Goal: Information Seeking & Learning: Compare options

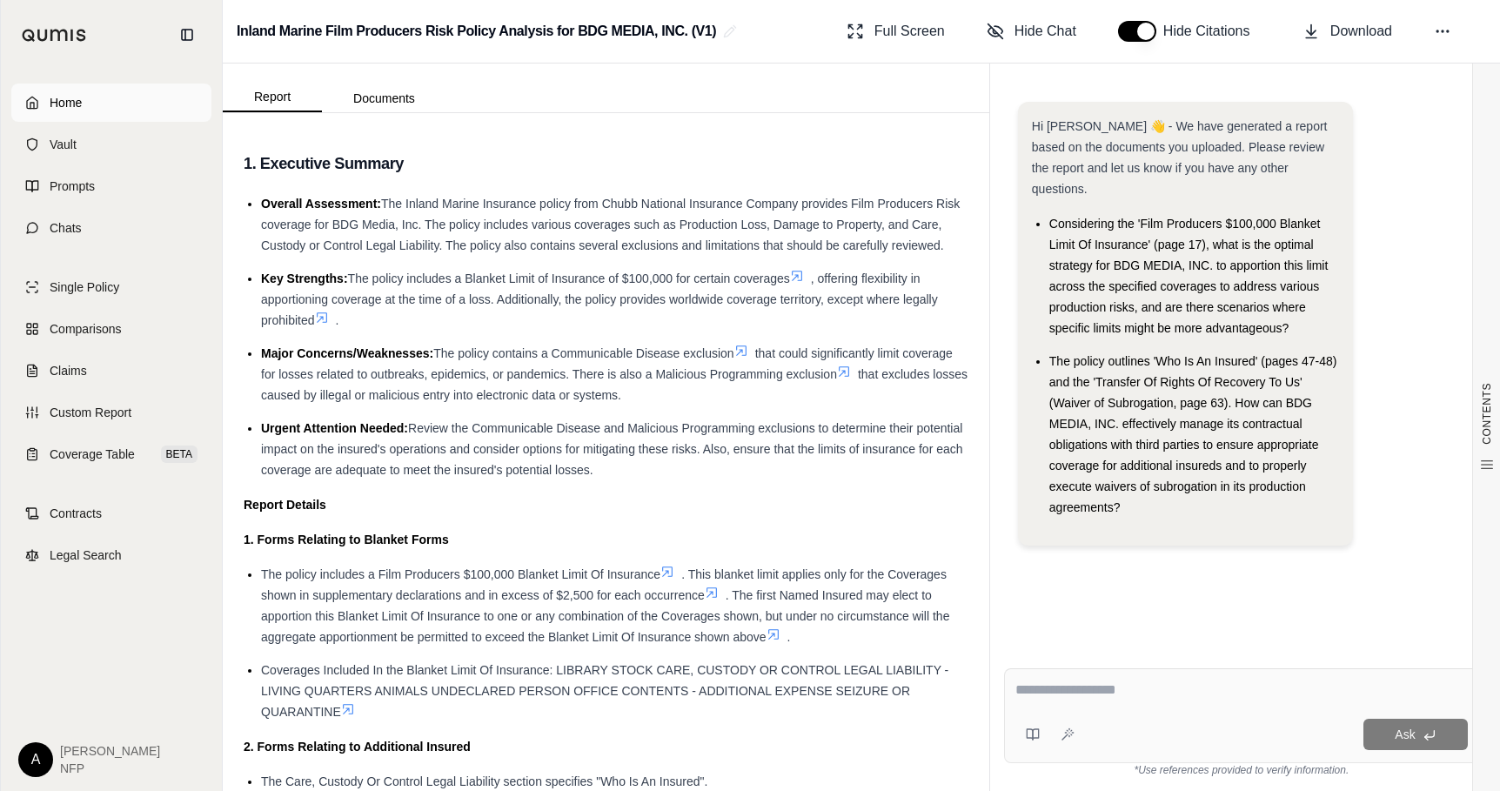
click at [81, 96] on span "Home" at bounding box center [66, 102] width 32 height 17
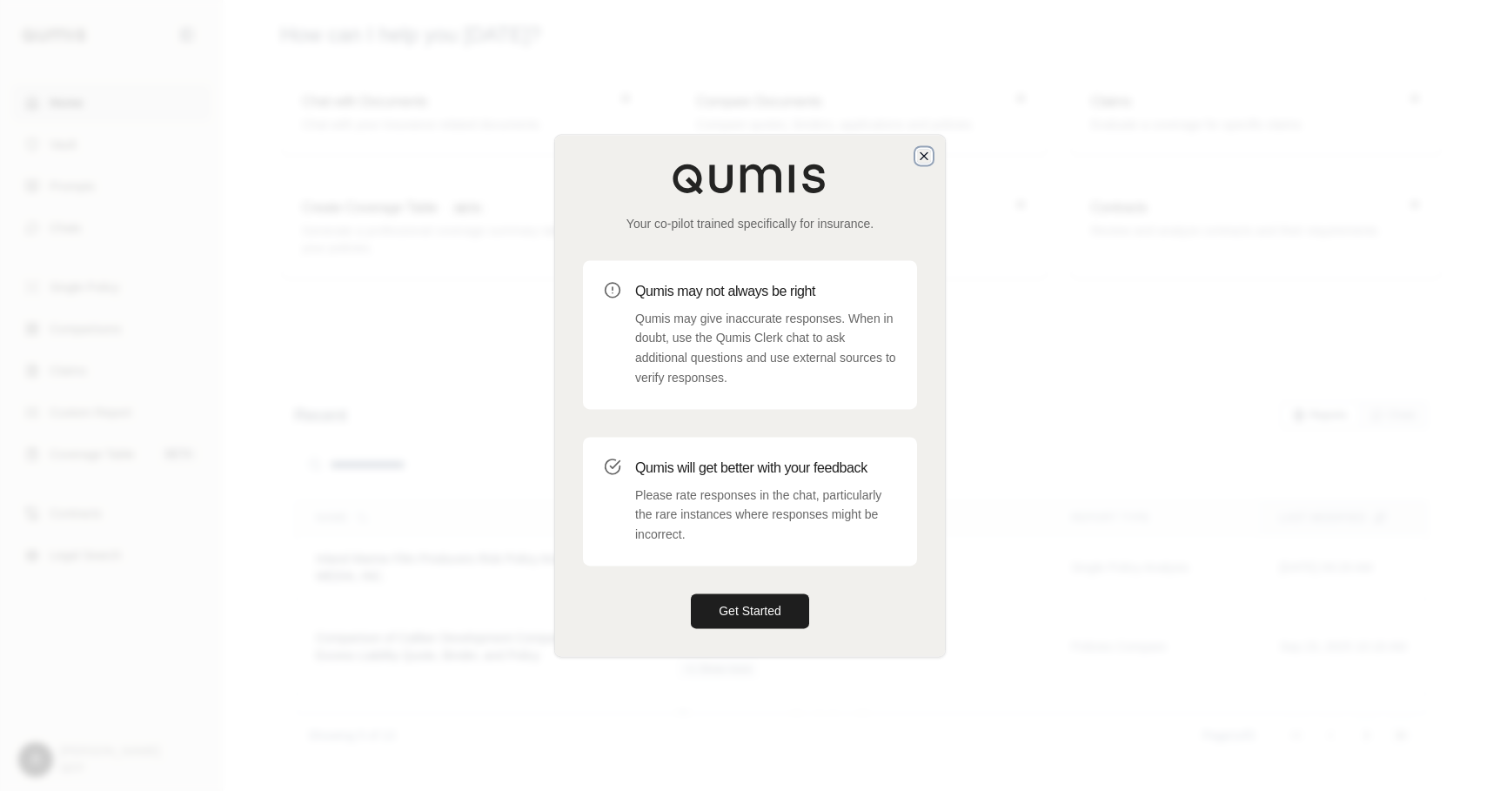
click at [922, 159] on icon "button" at bounding box center [924, 156] width 14 height 14
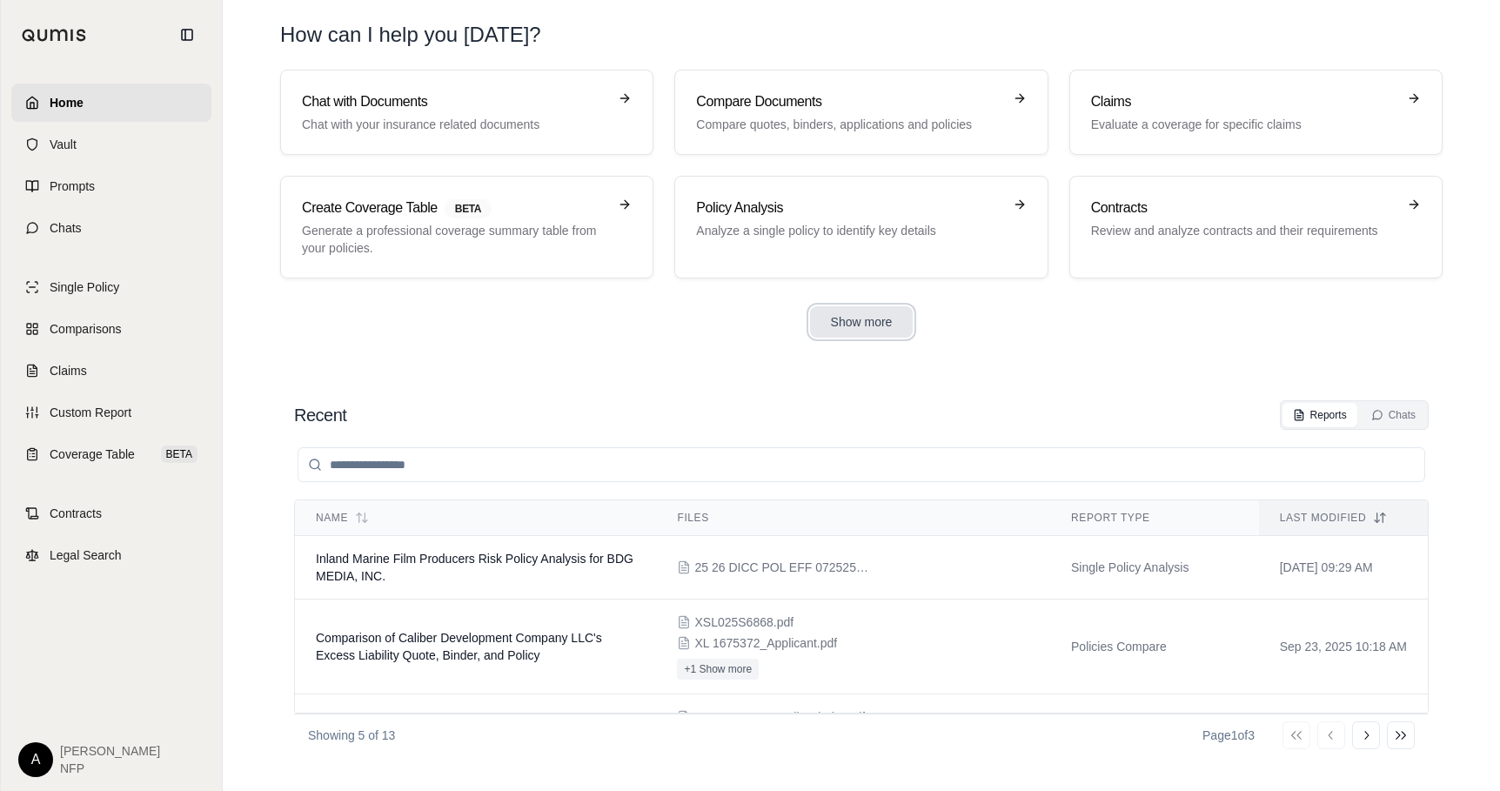
click at [864, 325] on button "Show more" at bounding box center [862, 321] width 104 height 31
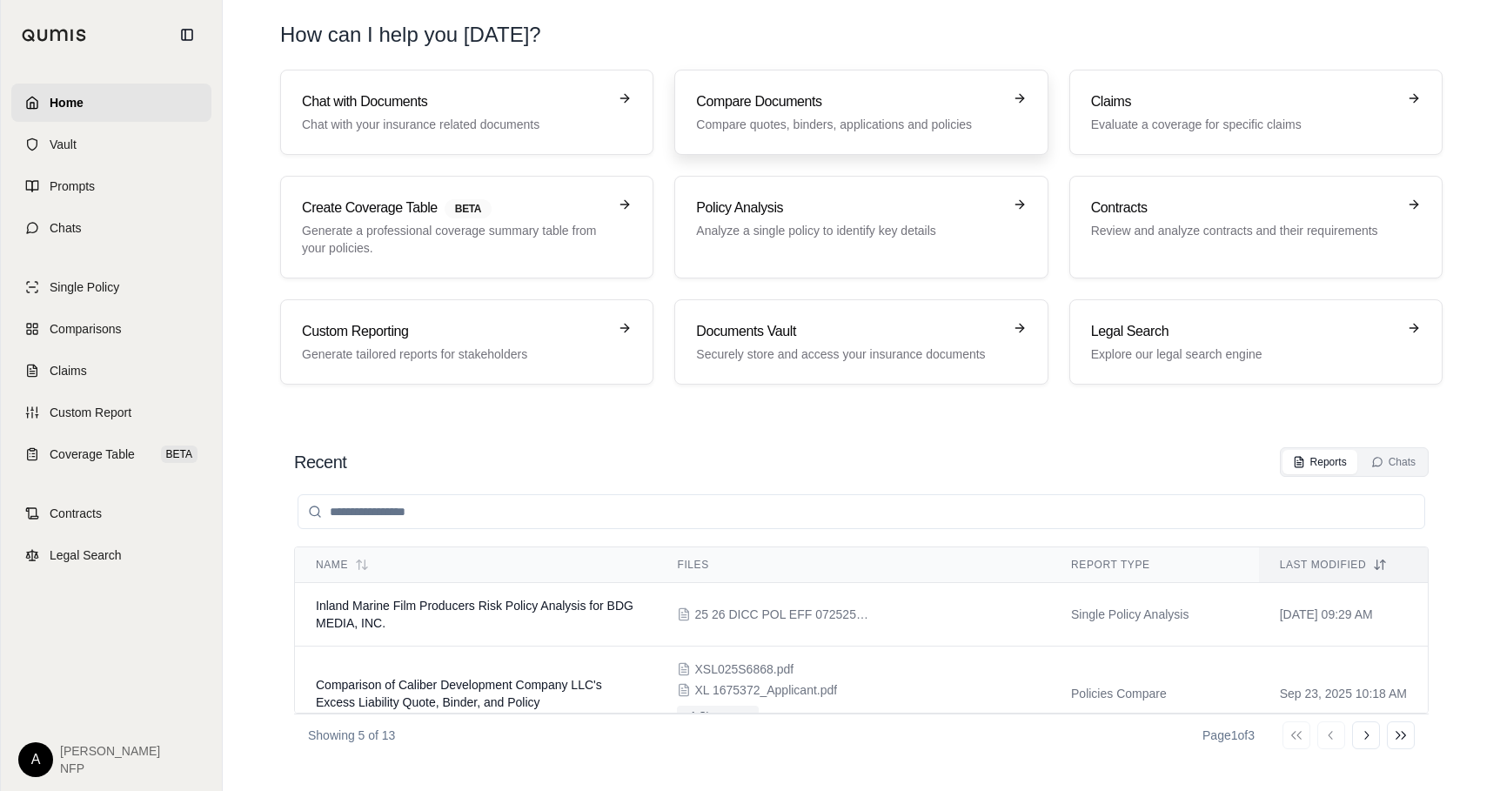
click at [868, 114] on div "Compare Documents Compare quotes, binders, applications and policies" at bounding box center [848, 112] width 305 height 42
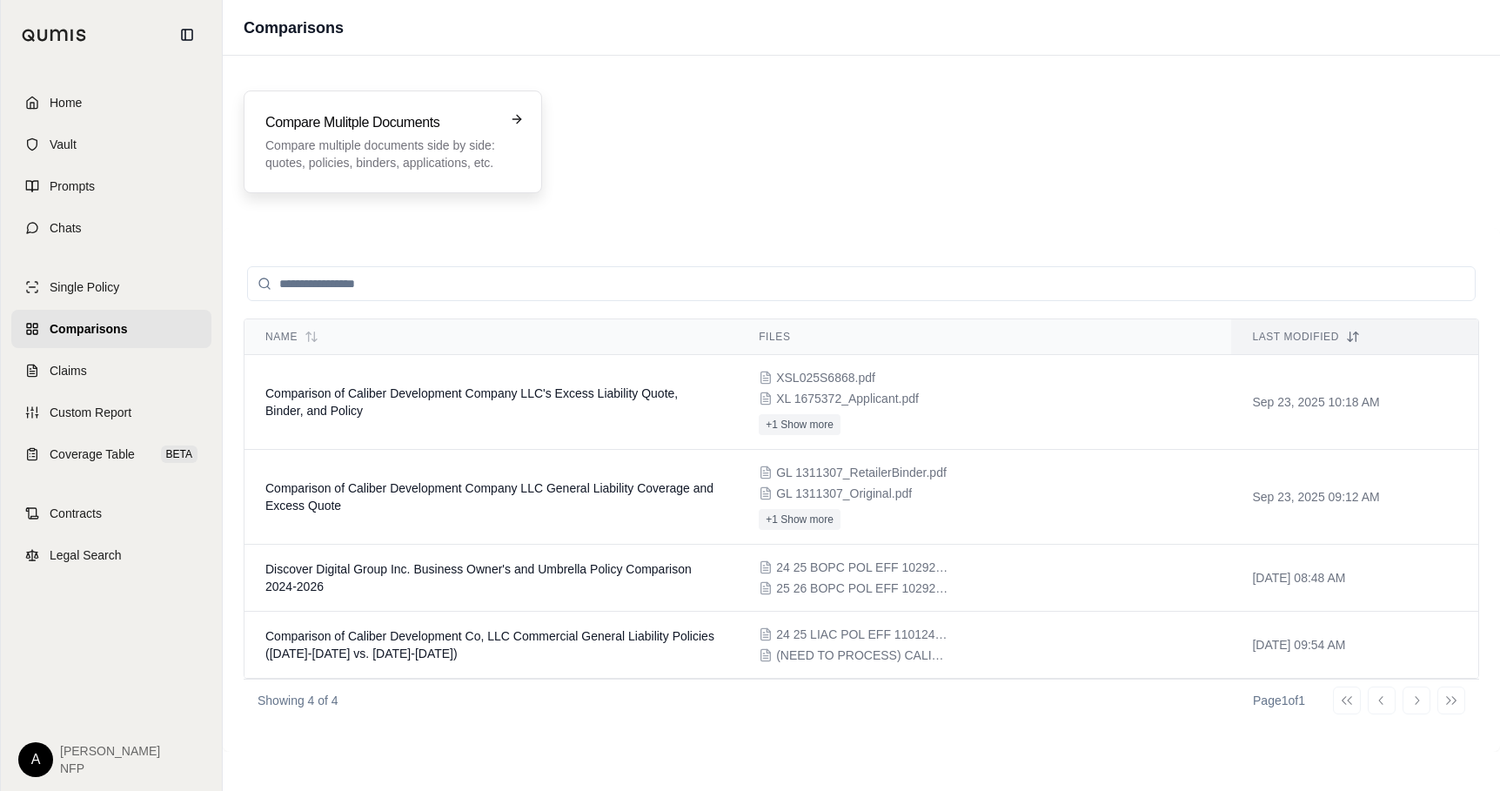
click at [365, 138] on p "Compare multiple documents side by side: quotes, policies, binders, application…" at bounding box center [380, 154] width 231 height 35
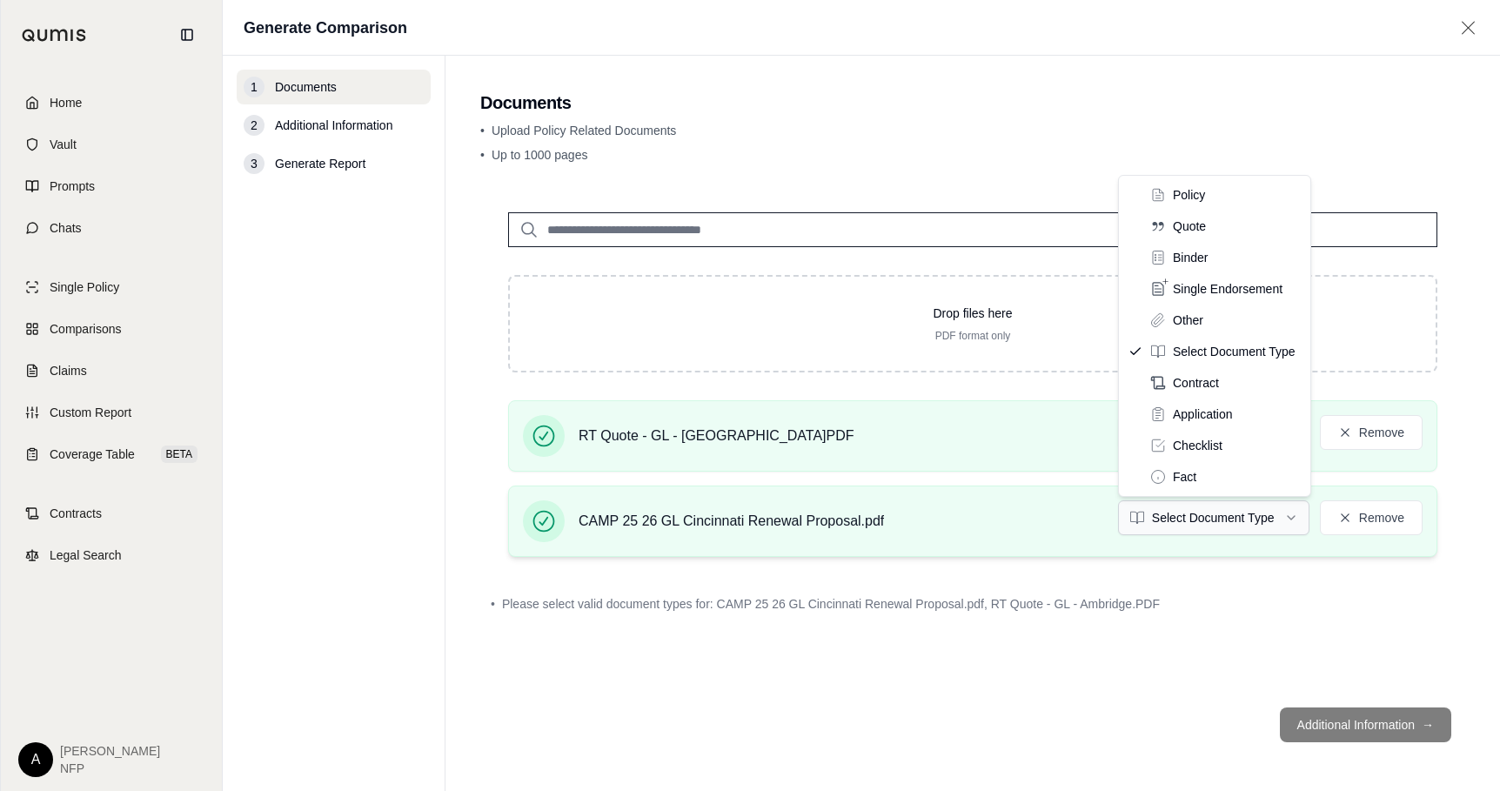
click at [1260, 522] on html "Home Vault Prompts Chats Single Policy Comparisons Claims Custom Report Coverag…" at bounding box center [750, 395] width 1500 height 791
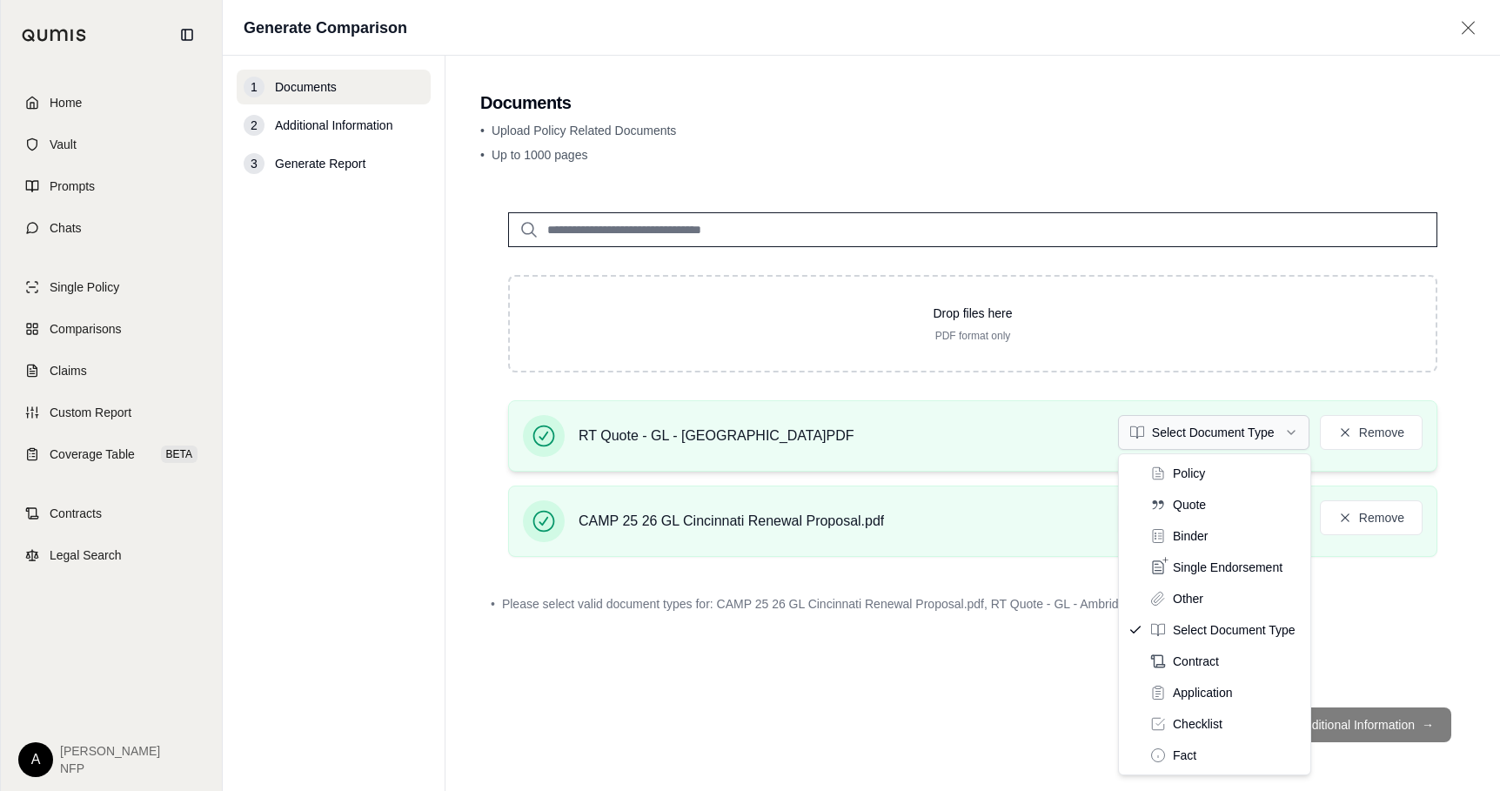
click at [1185, 435] on html "Home Vault Prompts Chats Single Policy Comparisons Claims Custom Report Coverag…" at bounding box center [750, 395] width 1500 height 791
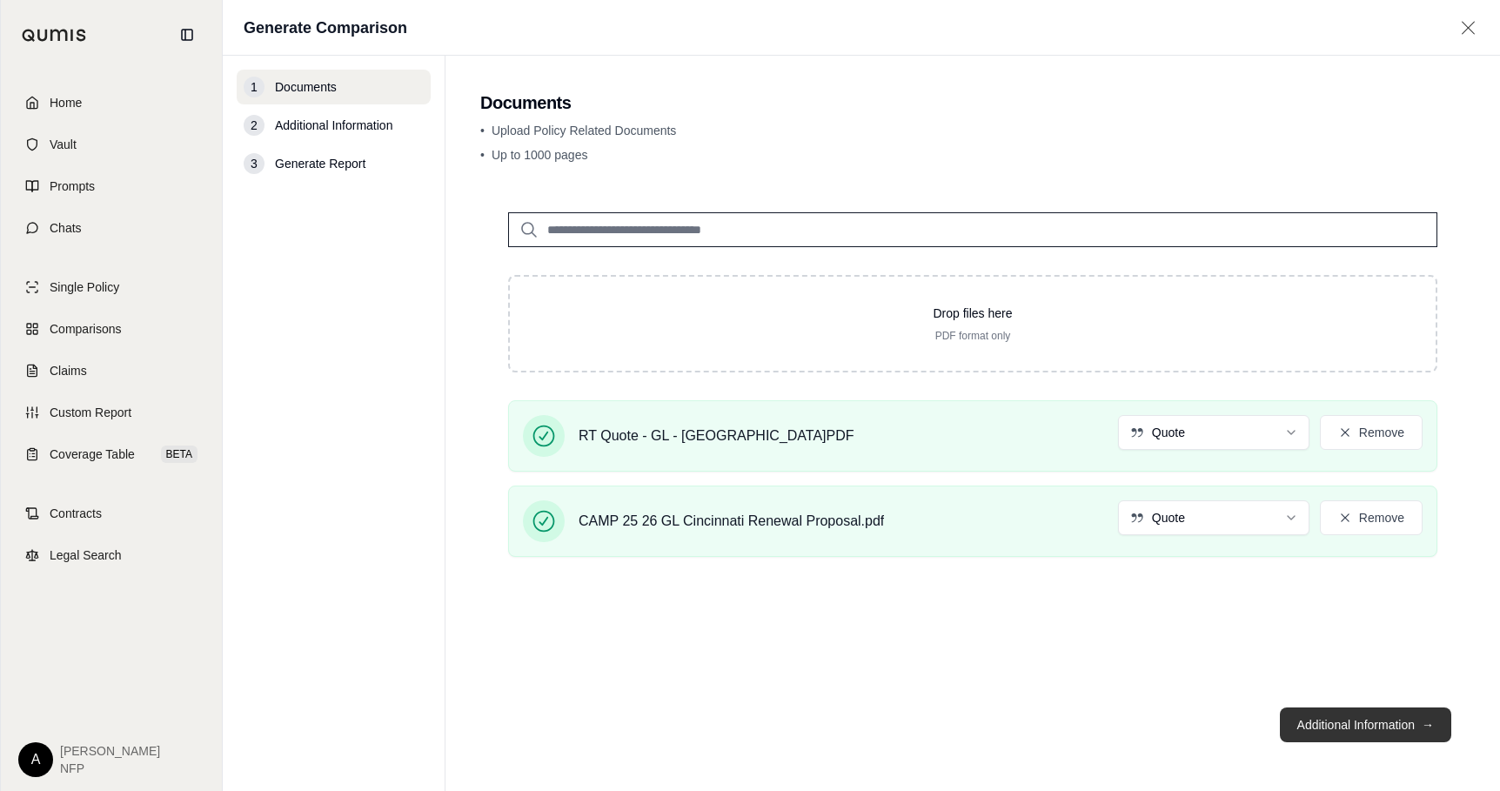
click at [1369, 725] on button "Additional Information →" at bounding box center [1365, 725] width 171 height 35
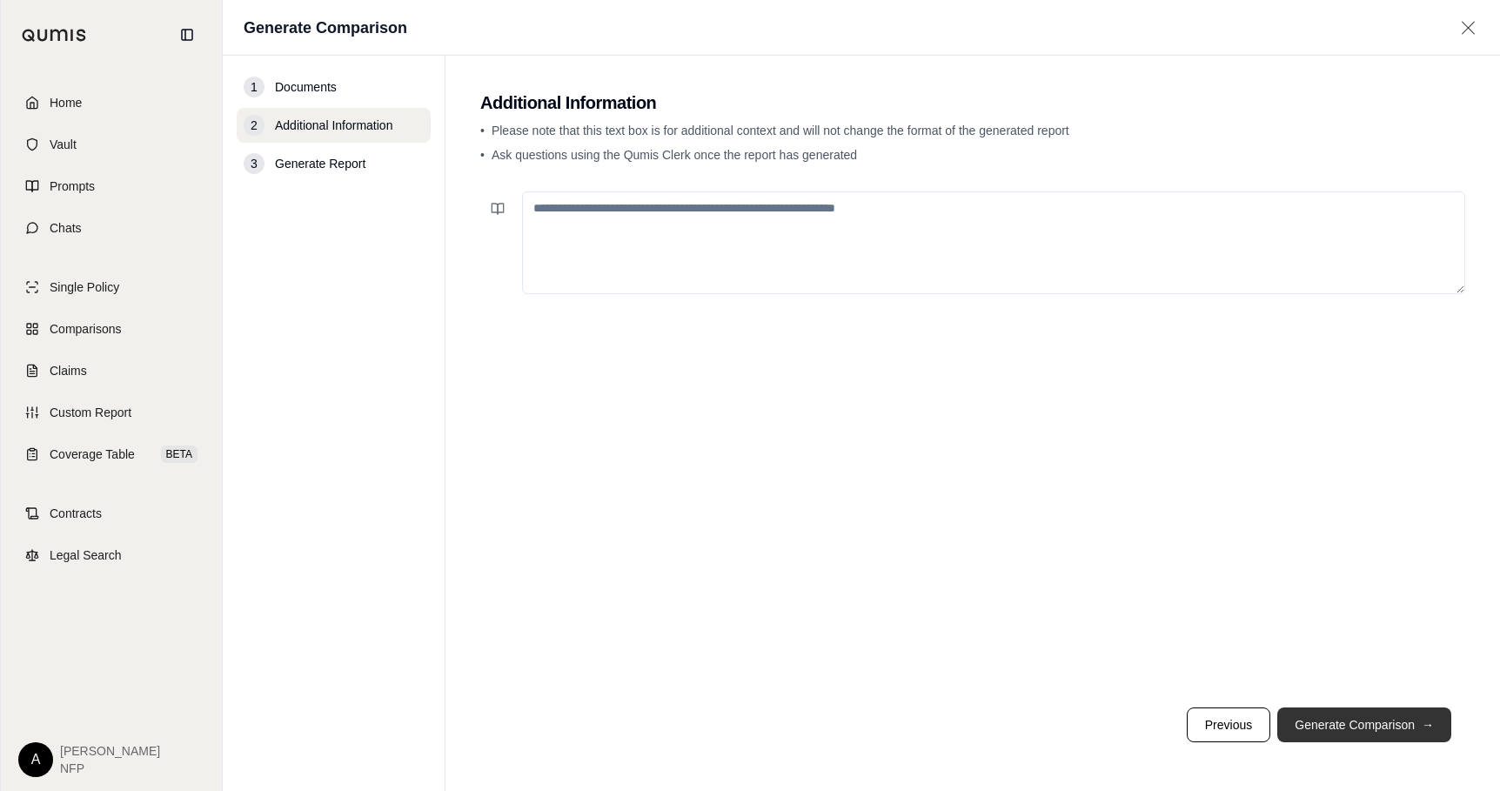
click at [1369, 725] on button "Generate Comparison →" at bounding box center [1365, 725] width 174 height 35
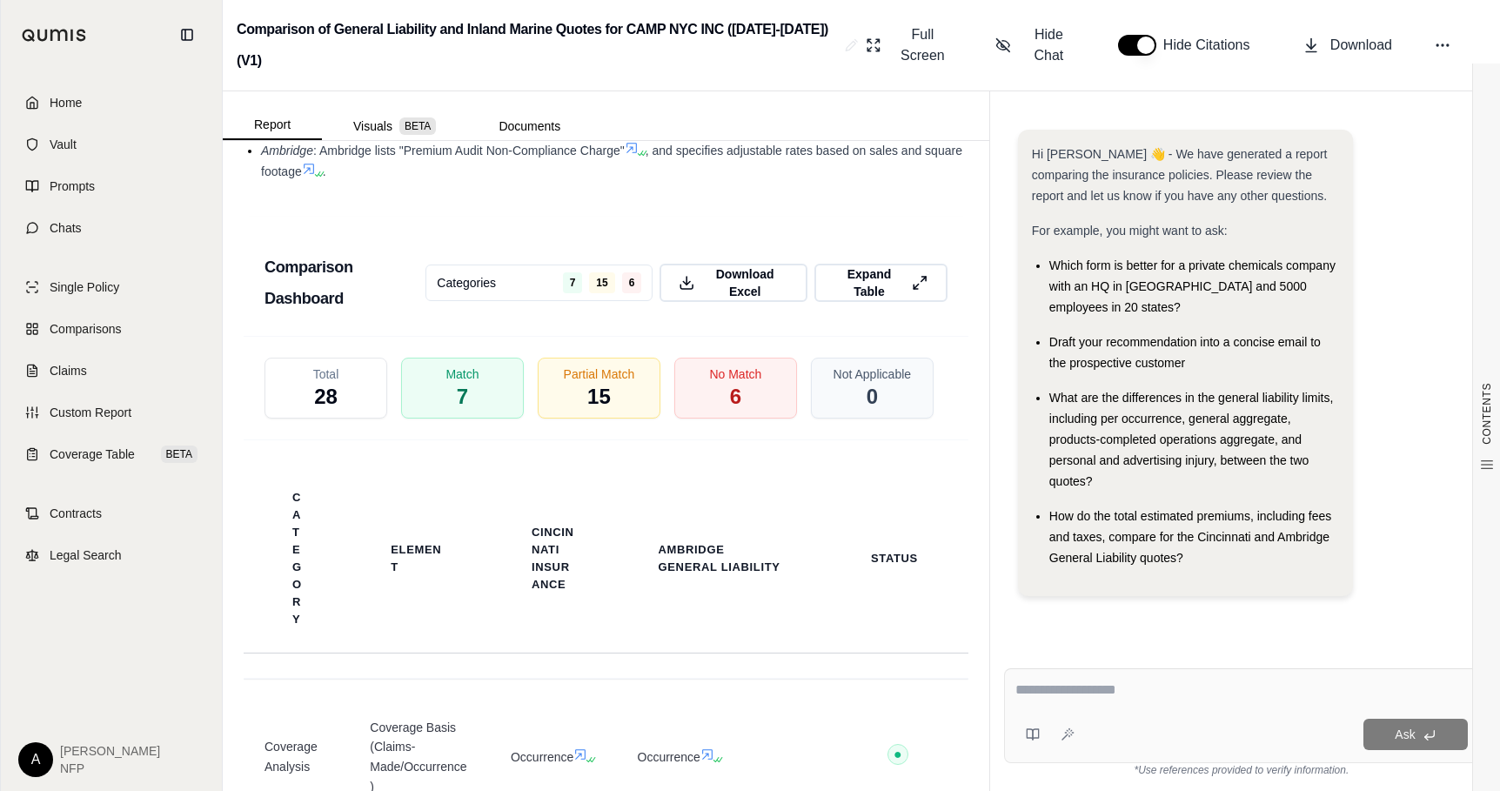
scroll to position [3134, 0]
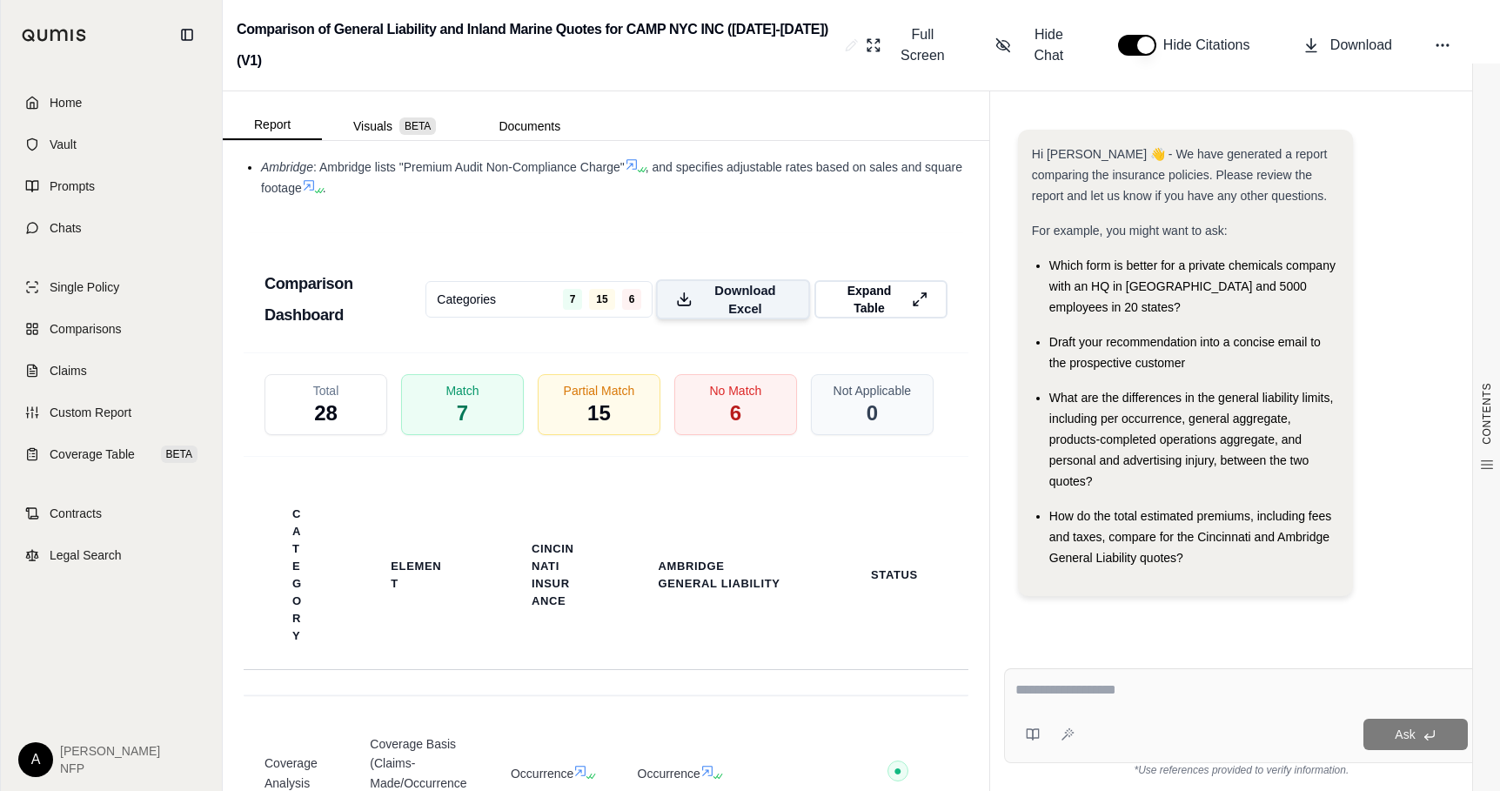
click at [750, 281] on span "Download Excel" at bounding box center [746, 299] width 91 height 37
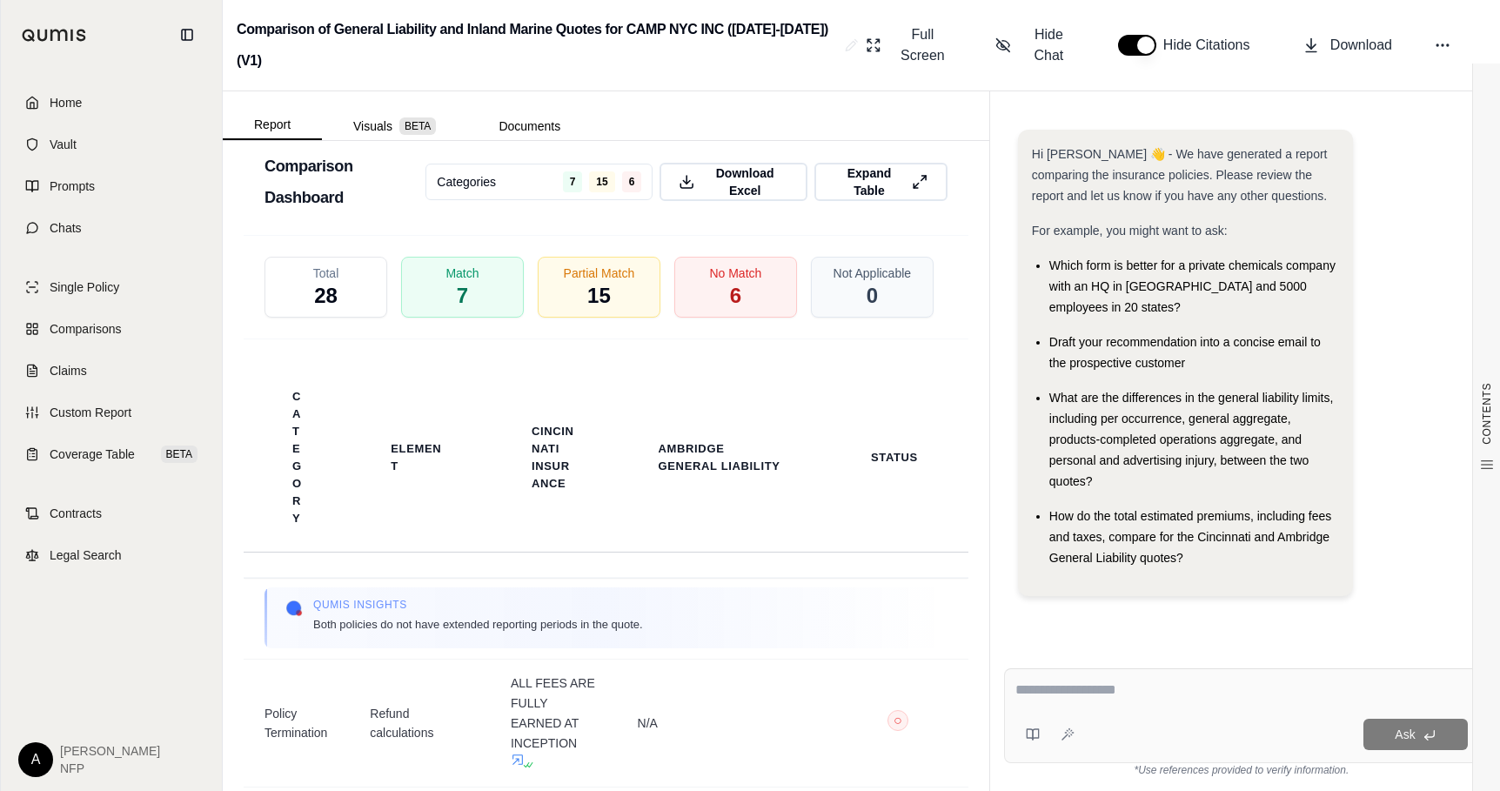
scroll to position [13861, 0]
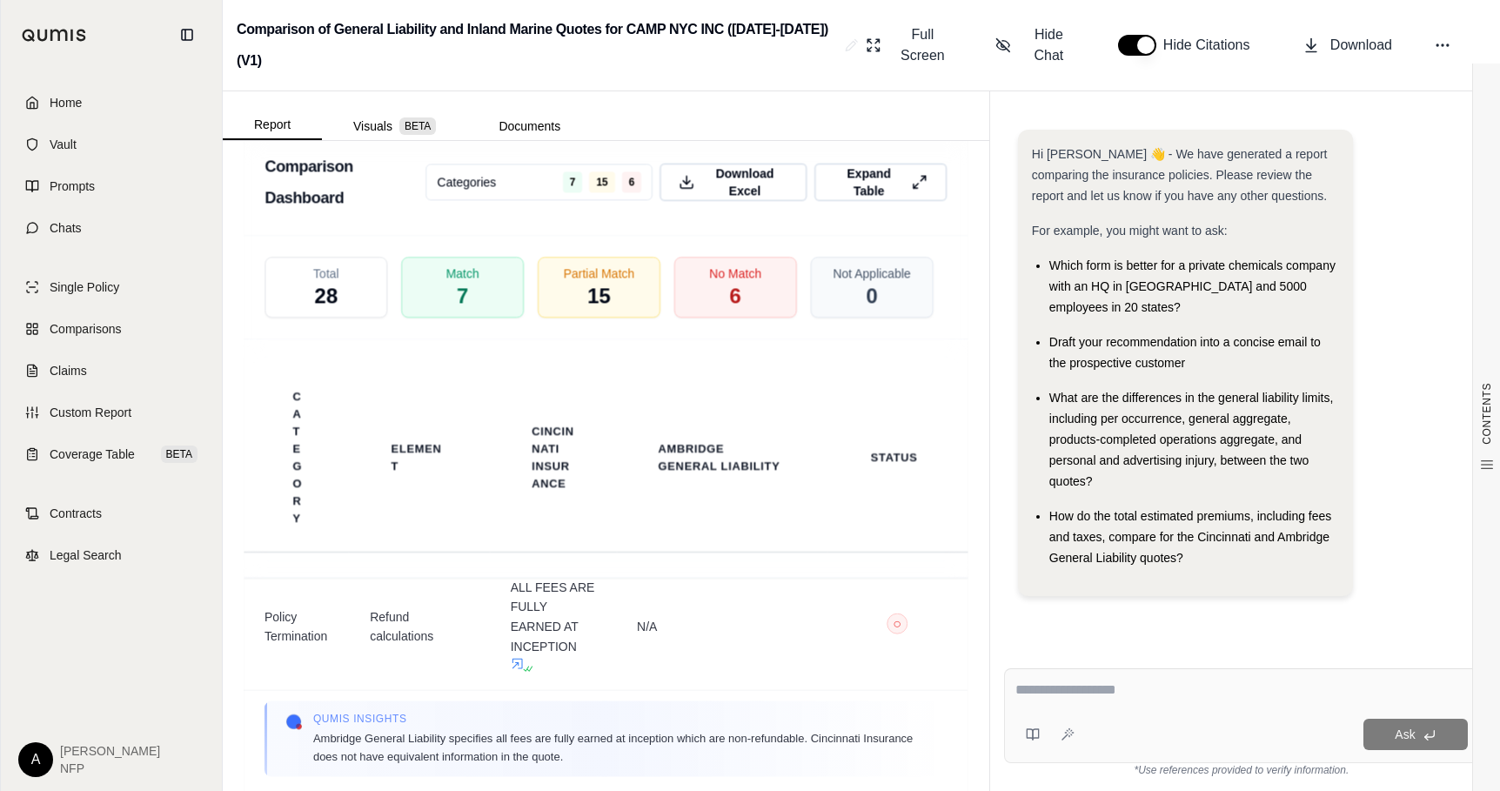
click at [1445, 527] on div "Hi [PERSON_NAME] 👋 - We have generated a report comparing the insurance policie…" at bounding box center [1241, 370] width 447 height 480
drag, startPoint x: 1444, startPoint y: 532, endPoint x: 1402, endPoint y: 346, distance: 190.0
click at [1402, 346] on div "Hi [PERSON_NAME] 👋 - We have generated a report comparing the insurance policie…" at bounding box center [1241, 370] width 447 height 480
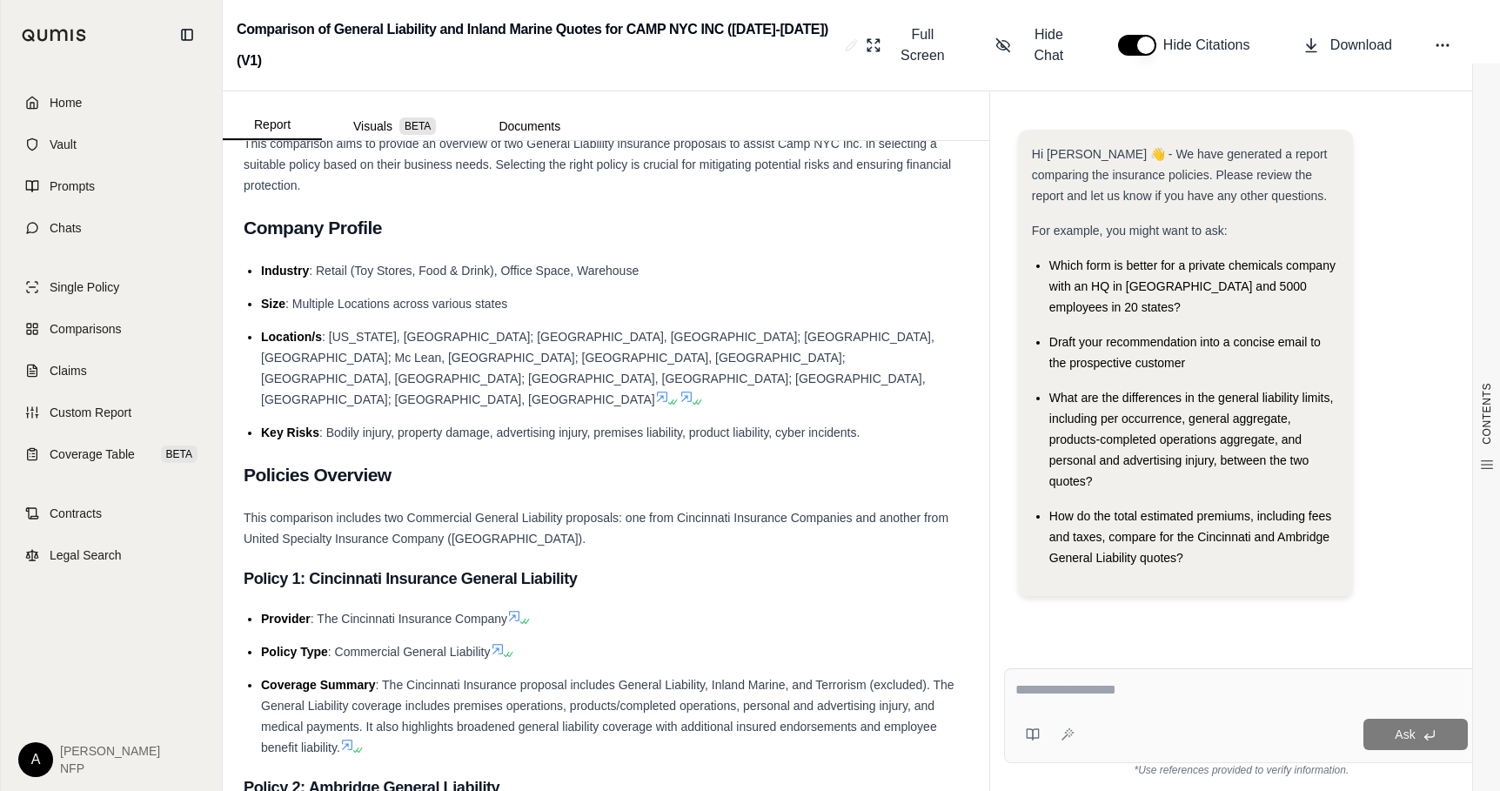
scroll to position [0, 0]
